Goal: Task Accomplishment & Management: Use online tool/utility

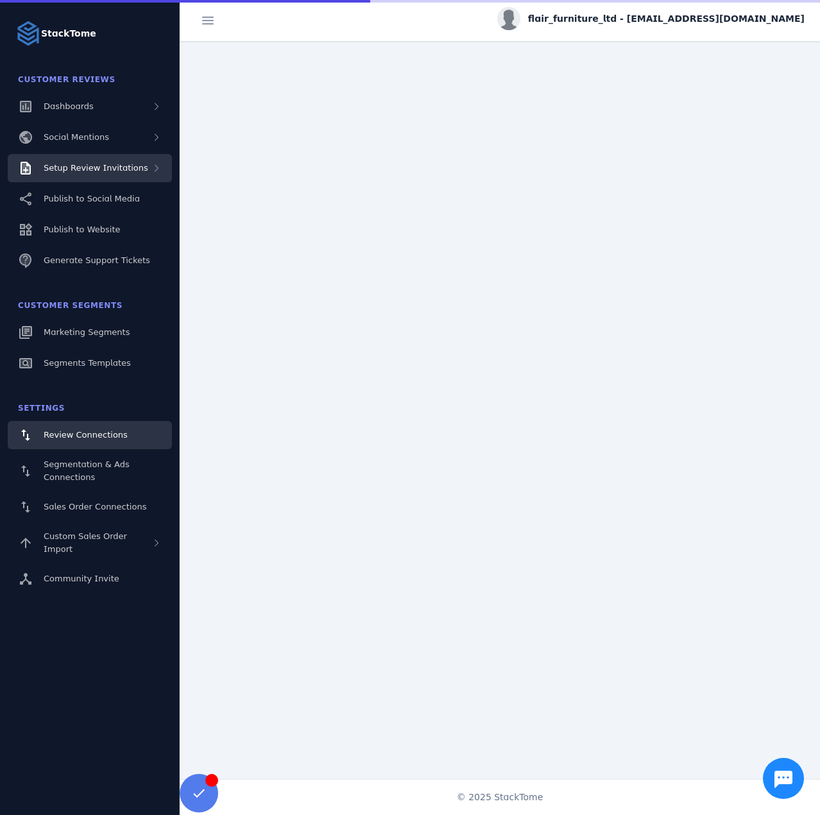
click at [83, 163] on span "Setup Review Invitations" at bounding box center [96, 168] width 105 height 10
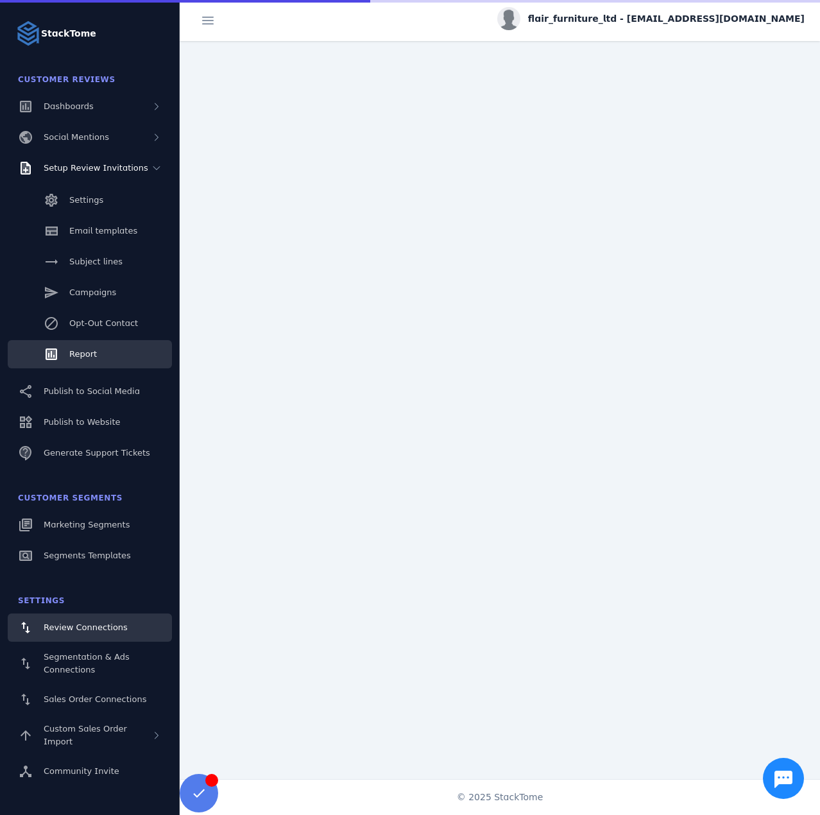
click at [107, 350] on link "Report" at bounding box center [90, 354] width 164 height 28
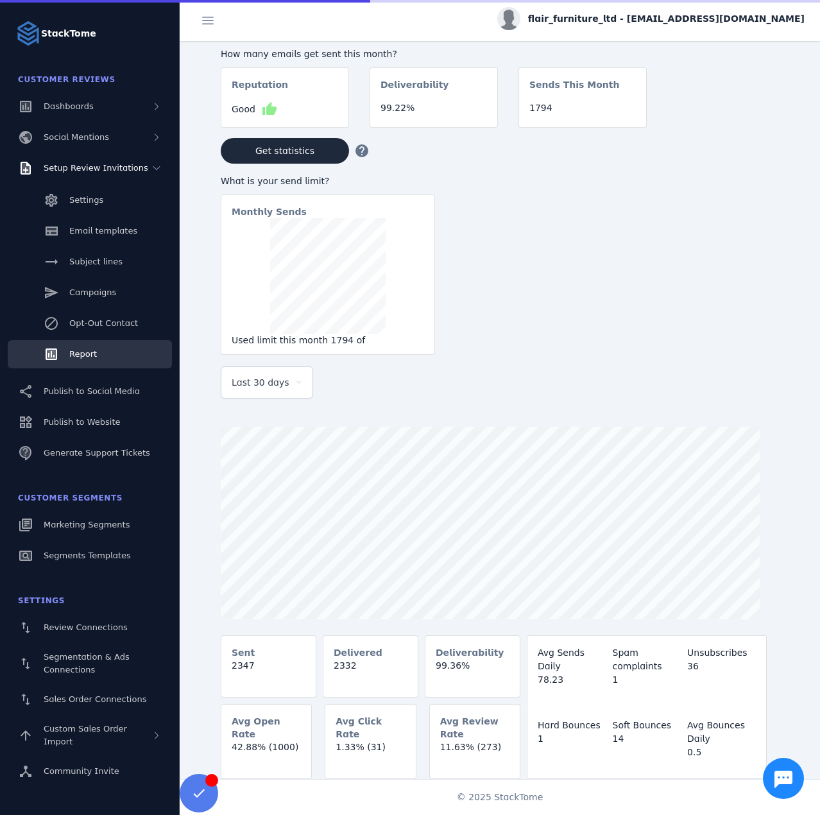
click at [246, 397] on div "Last 30 days" at bounding box center [267, 382] width 71 height 31
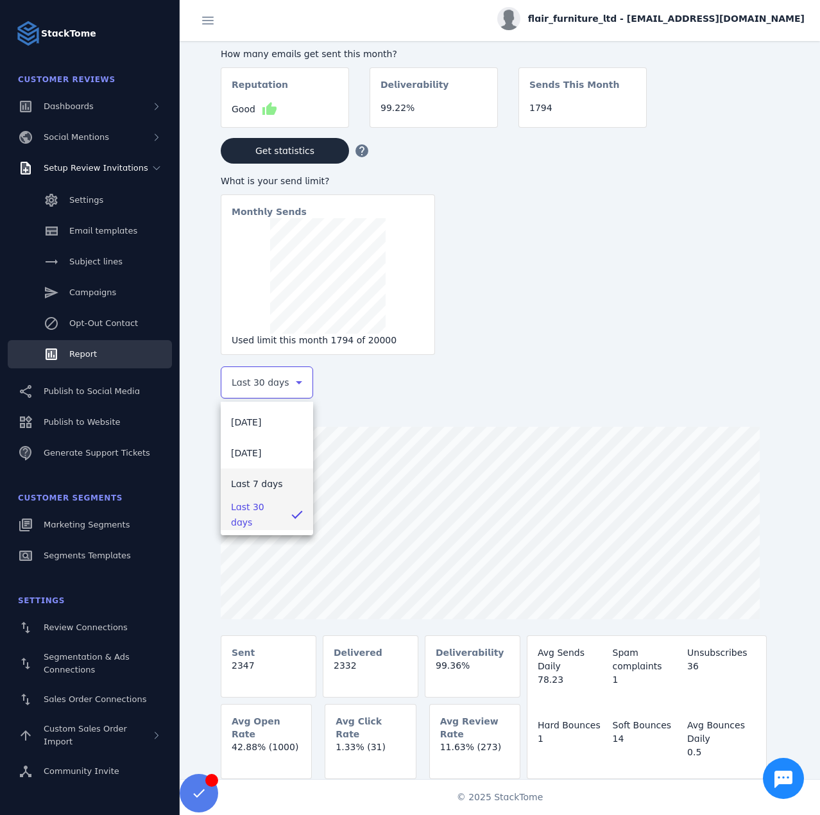
click at [251, 493] on mat-option "Last 7 days" at bounding box center [267, 483] width 92 height 31
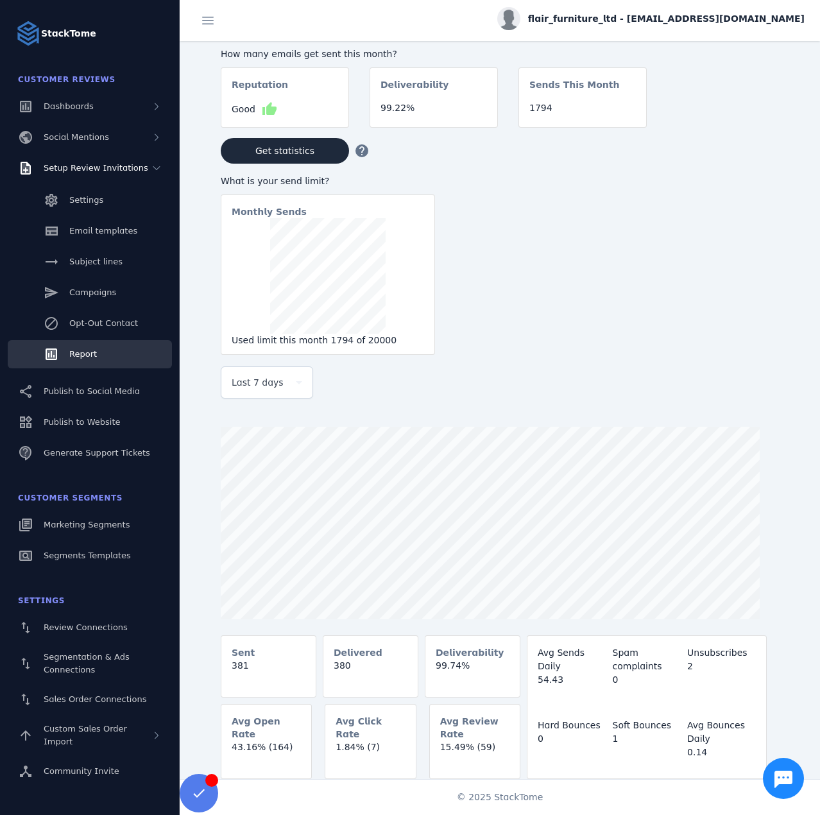
click at [713, 24] on span "flair_furniture_ltd - cs_flair@stacktome.com" at bounding box center [666, 18] width 277 height 13
click at [766, 123] on span "Sign out" at bounding box center [764, 123] width 37 height 15
